Goal: Check status

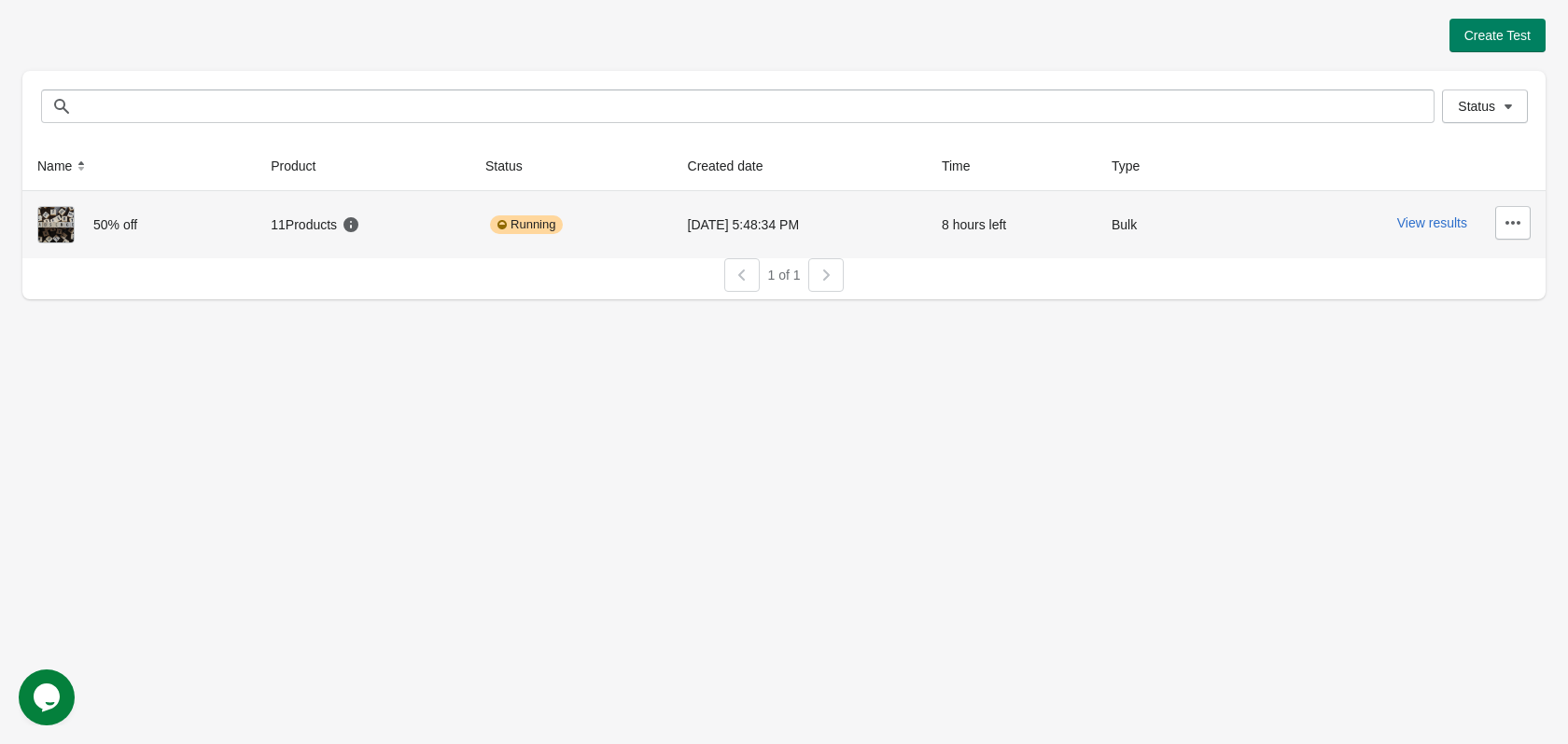
click at [74, 221] on div at bounding box center [65, 225] width 56 height 38
click at [1454, 222] on button "View results" at bounding box center [1431, 223] width 70 height 15
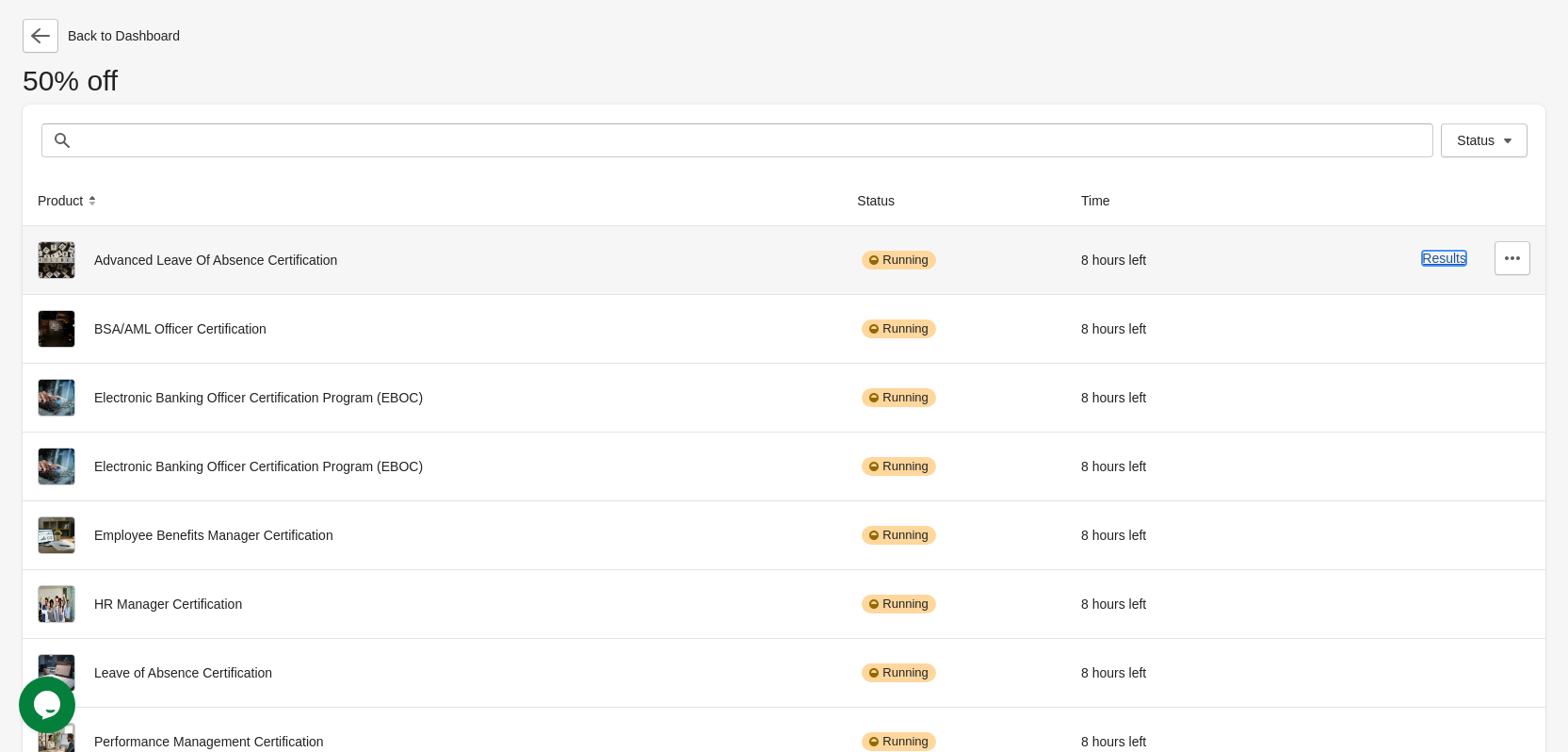
click at [1439, 254] on button "Results" at bounding box center [1444, 258] width 44 height 15
